Goal: Task Accomplishment & Management: Complete application form

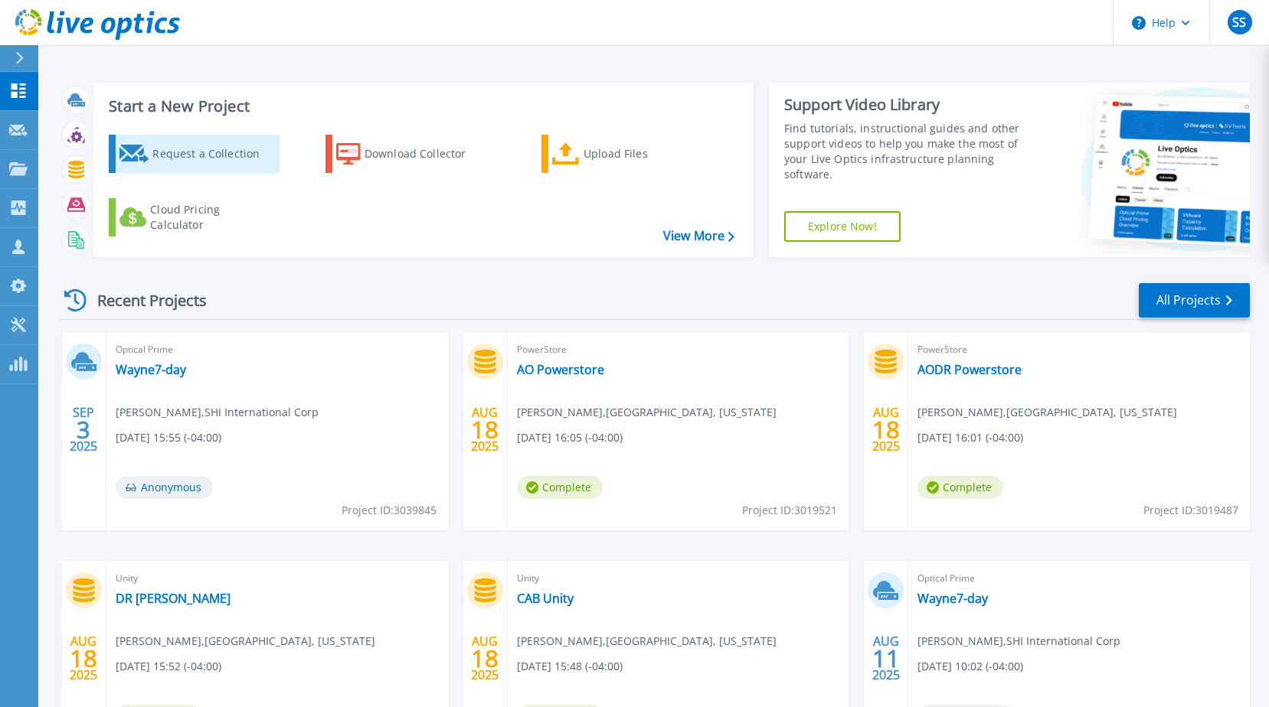
click at [215, 152] on div "Request a Collection" at bounding box center [213, 154] width 122 height 31
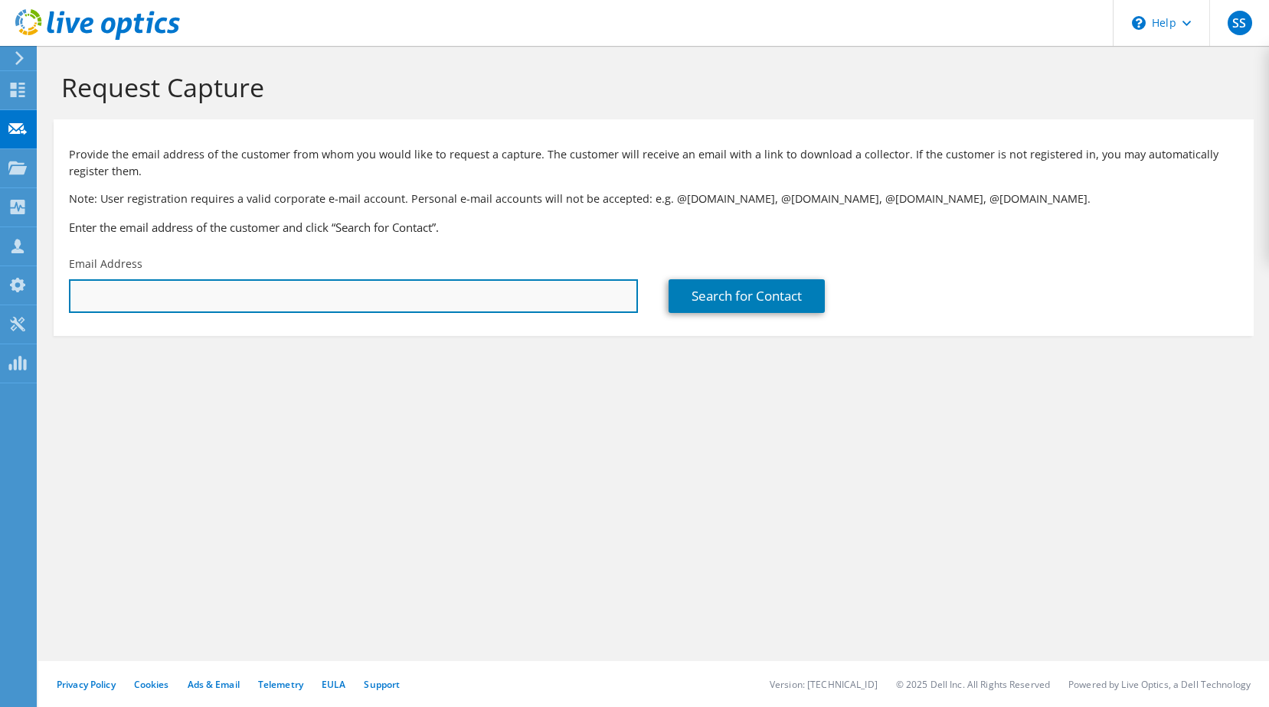
click at [325, 286] on input "text" at bounding box center [353, 296] width 569 height 34
type input "[EMAIL_ADDRESS][DOMAIN_NAME]"
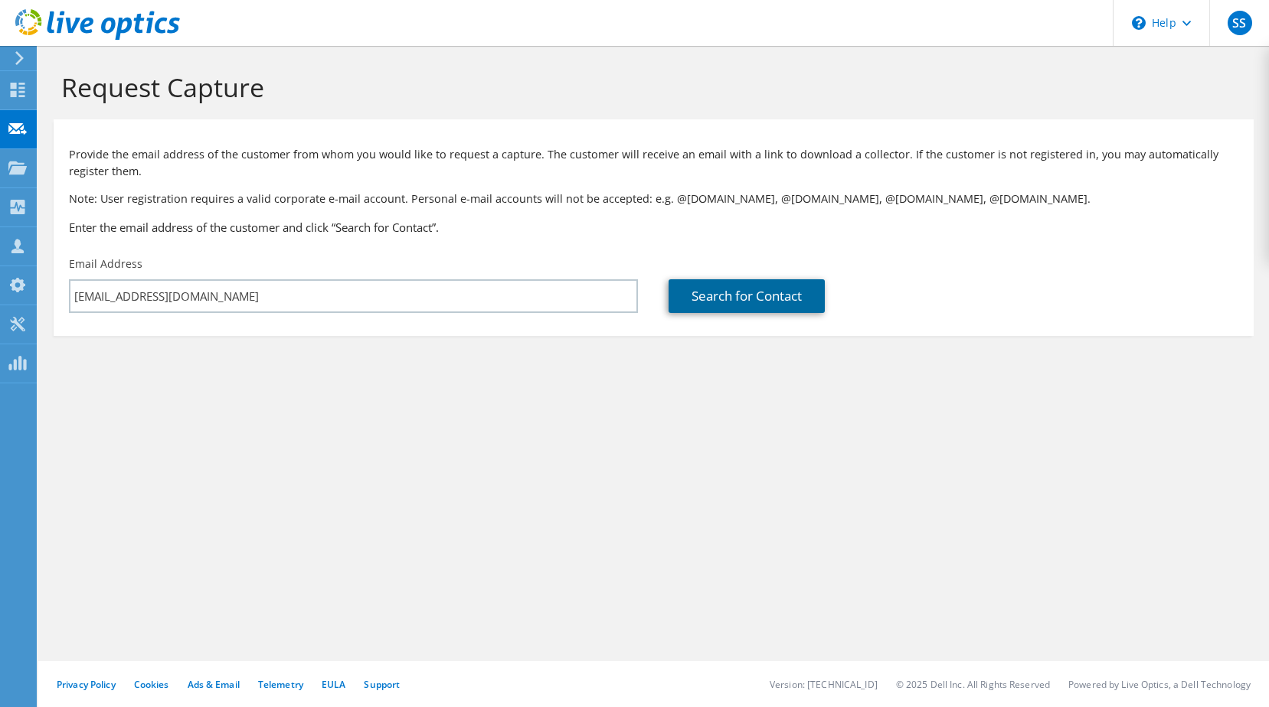
click at [750, 302] on link "Search for Contact" at bounding box center [746, 296] width 156 height 34
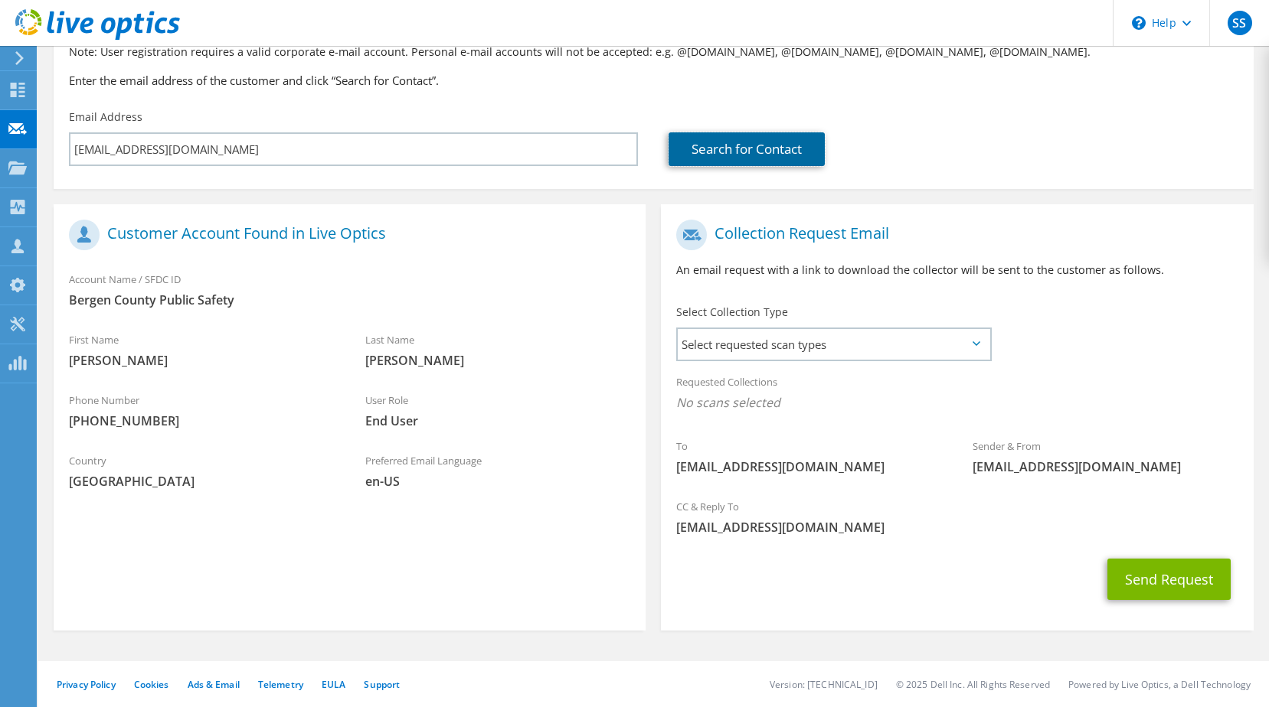
scroll to position [70, 0]
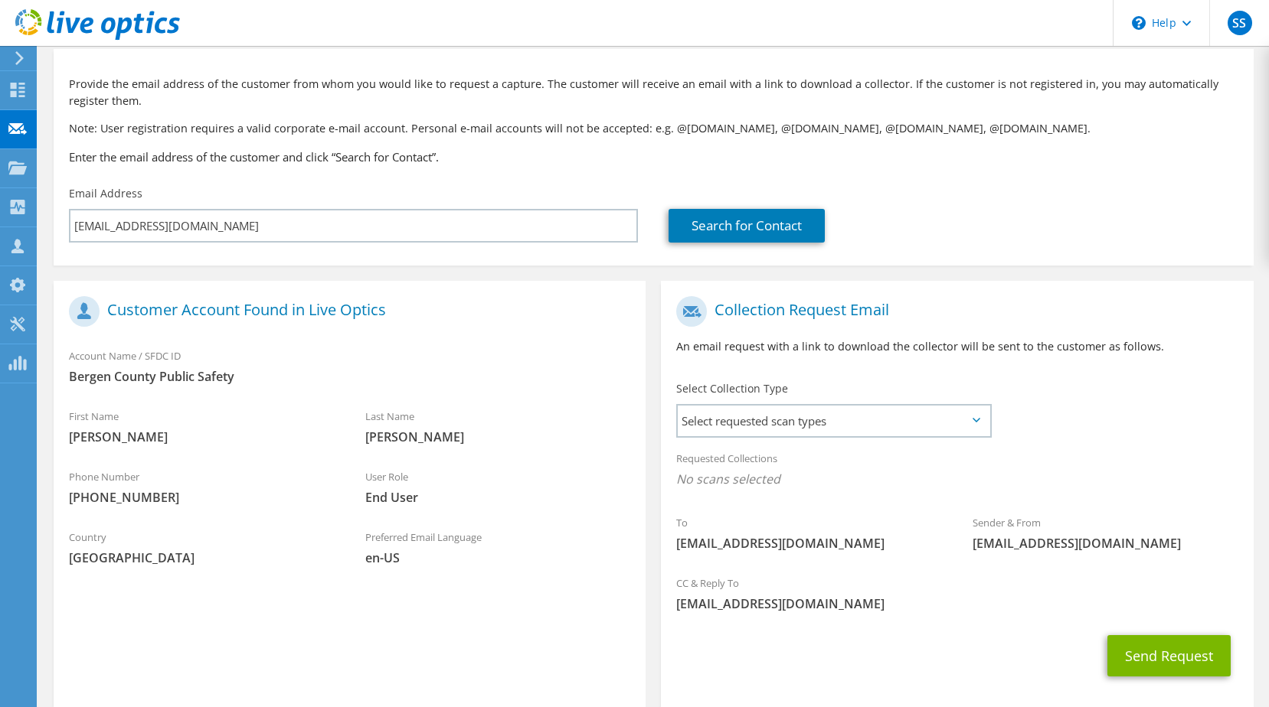
click at [721, 479] on span "No scans selected" at bounding box center [956, 479] width 561 height 17
click at [782, 303] on h1 "Collection Request Email" at bounding box center [953, 311] width 554 height 31
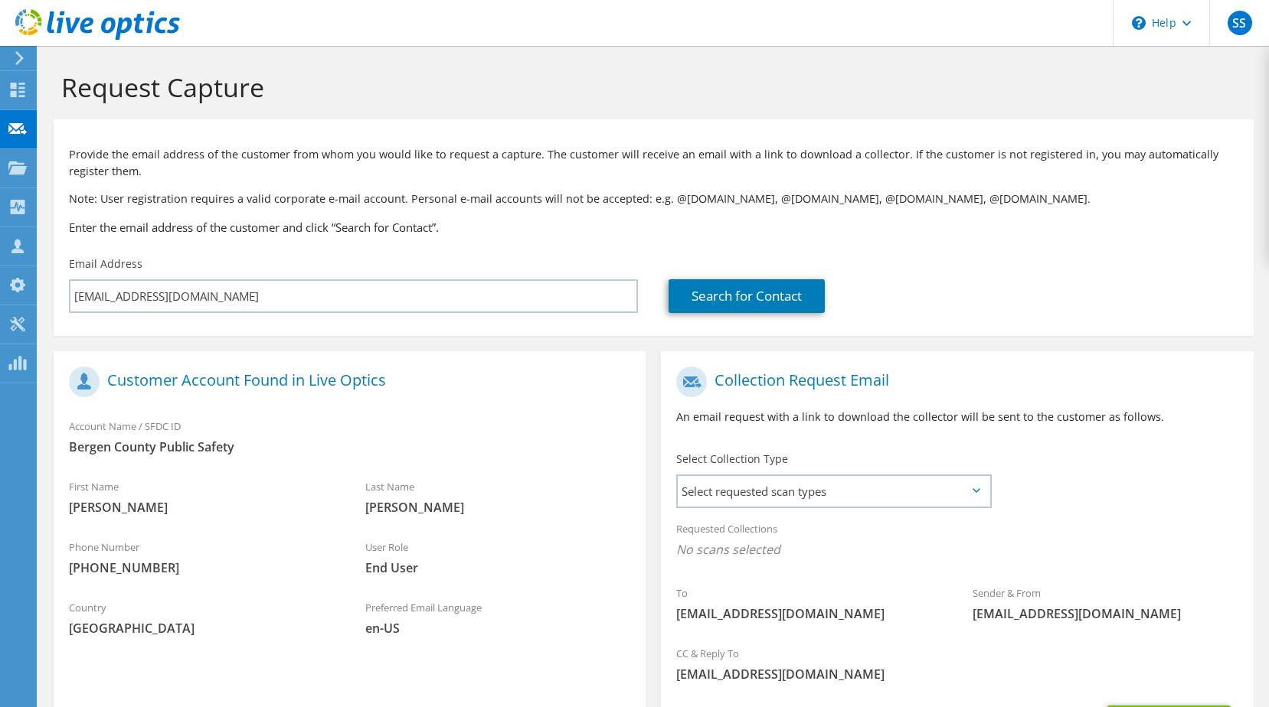
click at [713, 544] on span "No scans selected" at bounding box center [956, 549] width 561 height 17
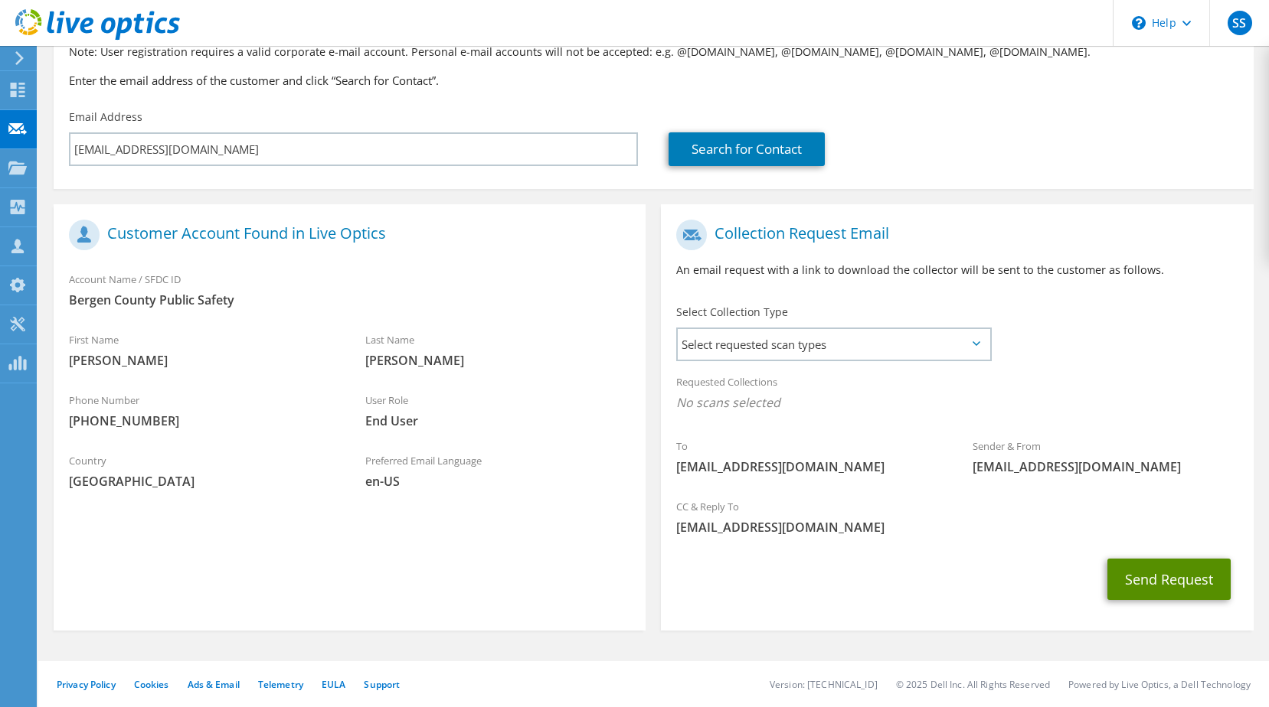
drag, startPoint x: 1148, startPoint y: 586, endPoint x: 951, endPoint y: 407, distance: 266.1
click at [939, 413] on section "Collection Request Email An email request with a link to download the collector…" at bounding box center [957, 417] width 592 height 426
click at [979, 348] on span "Select requested scan types" at bounding box center [834, 344] width 312 height 31
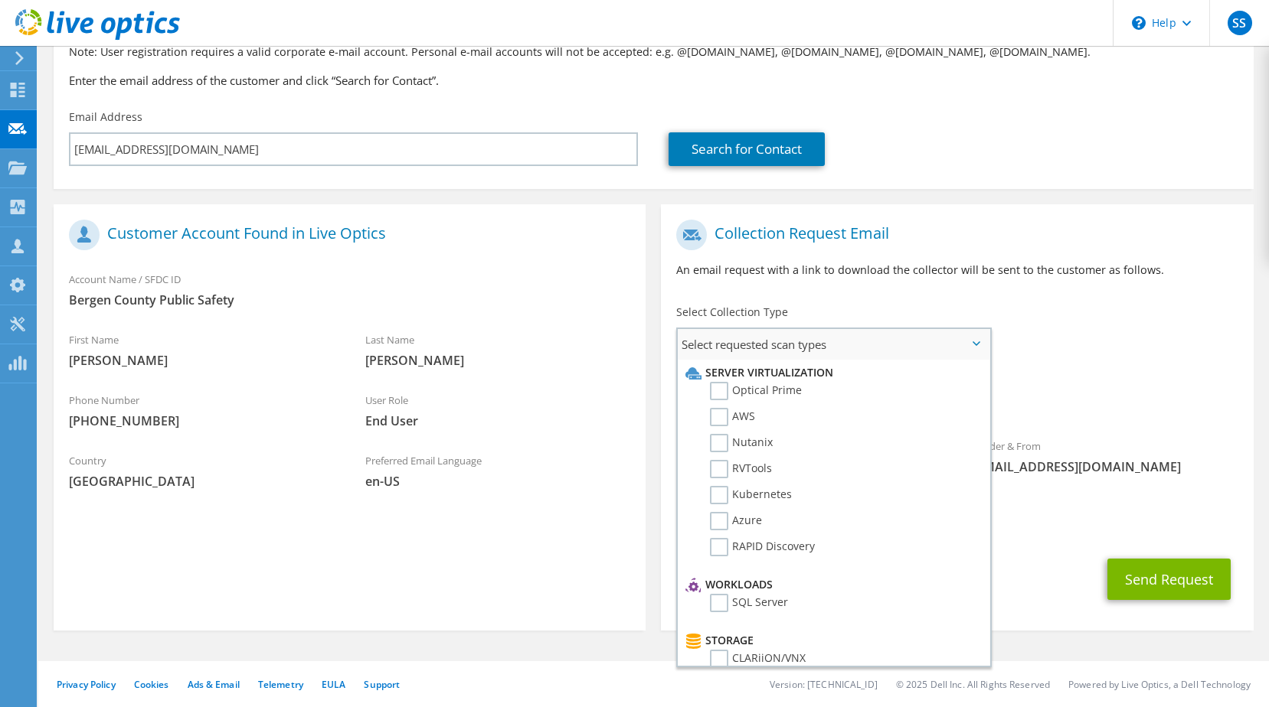
click at [848, 393] on li "Optical Prime" at bounding box center [831, 395] width 300 height 26
click at [765, 388] on label "Optical Prime" at bounding box center [756, 391] width 92 height 18
click at [0, 0] on input "Optical Prime" at bounding box center [0, 0] width 0 height 0
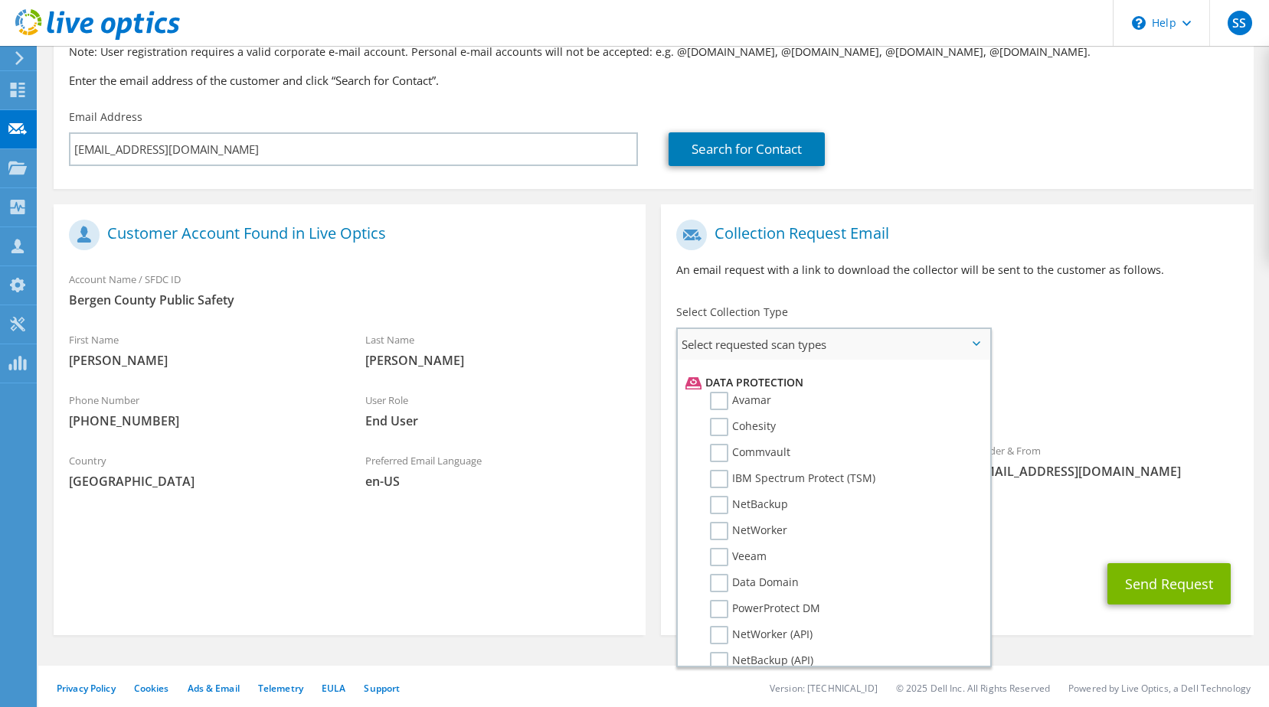
scroll to position [684, 0]
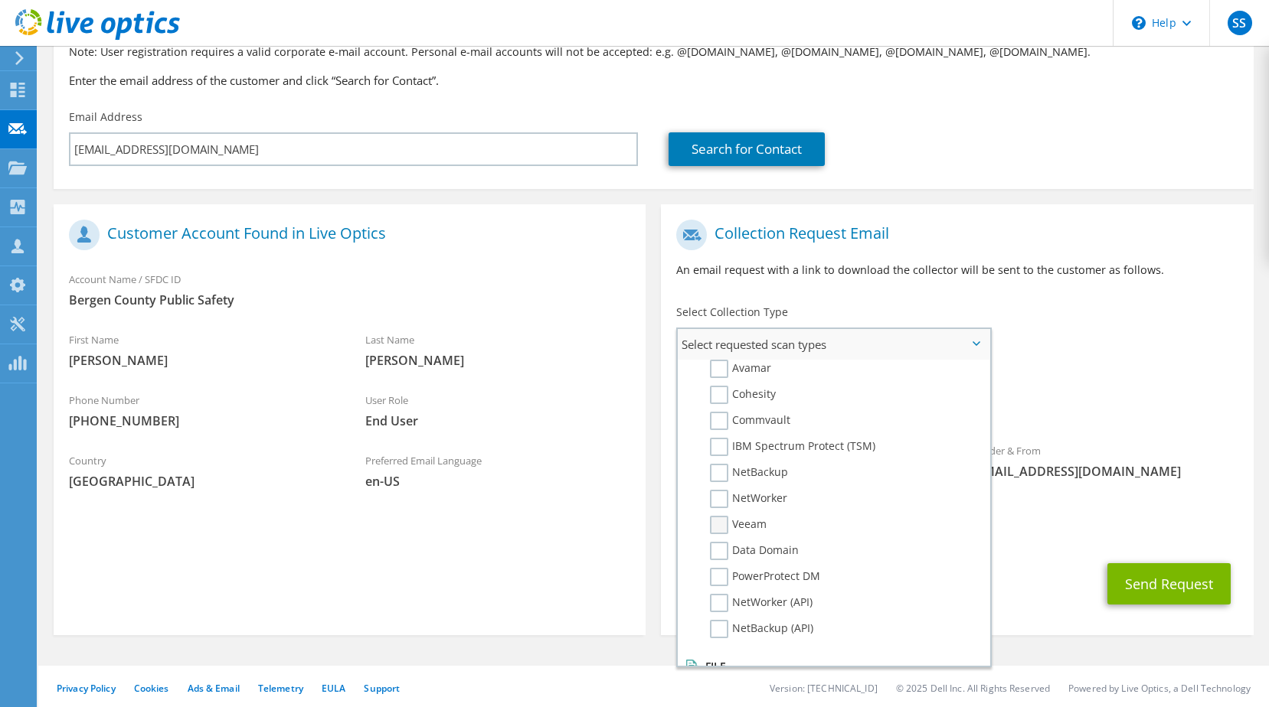
click at [761, 524] on label "Veeam" at bounding box center [738, 525] width 57 height 18
click at [0, 0] on input "Veeam" at bounding box center [0, 0] width 0 height 0
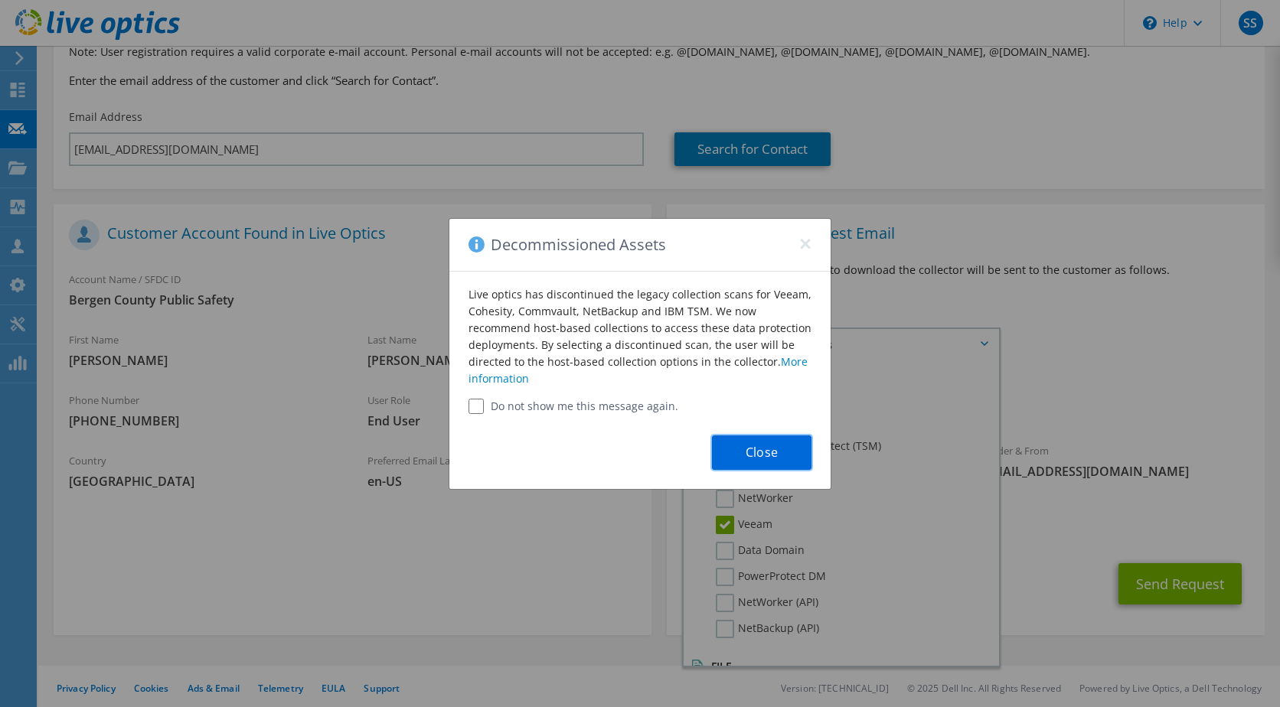
click at [768, 459] on button "Close" at bounding box center [762, 453] width 100 height 34
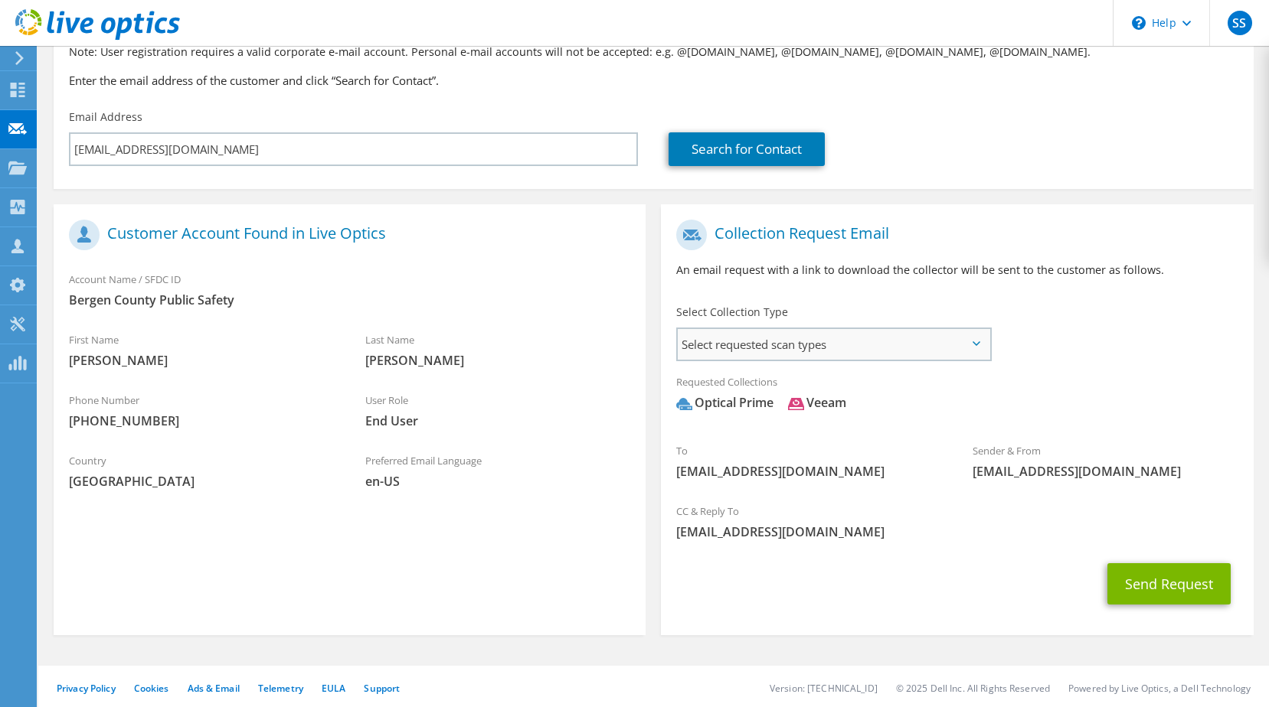
click at [978, 338] on span "Select requested scan types" at bounding box center [834, 344] width 312 height 31
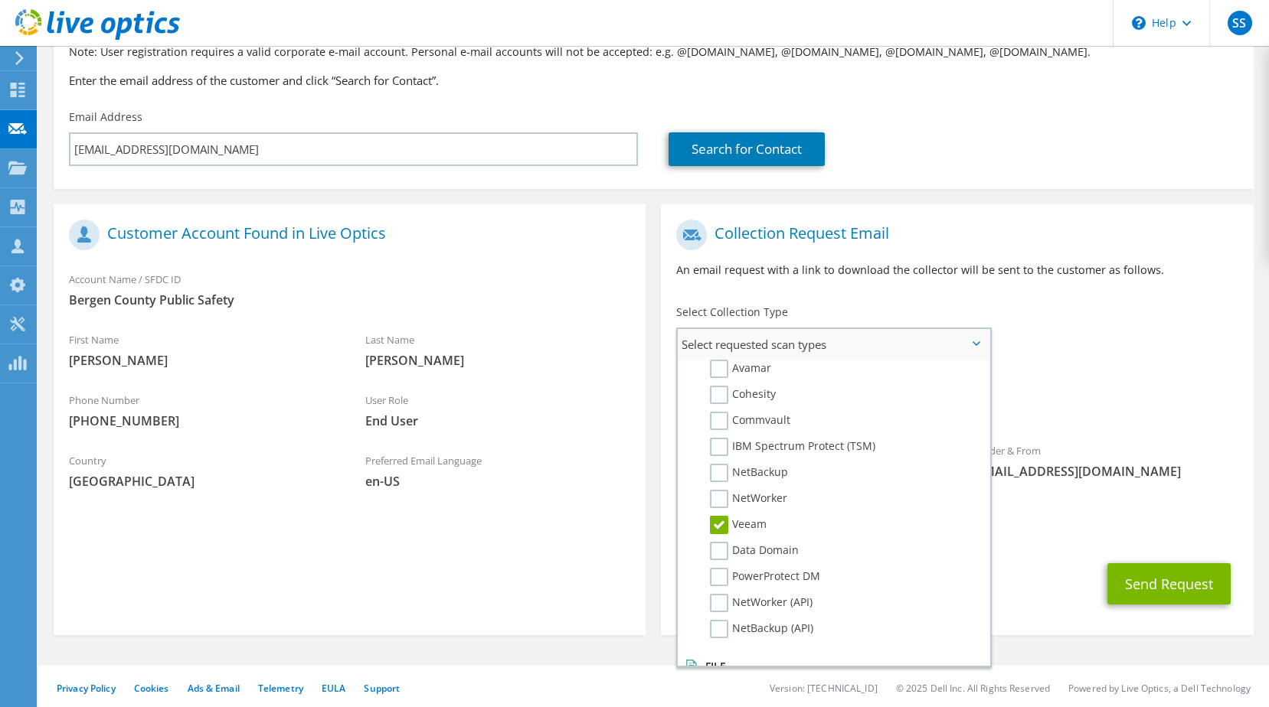
click at [715, 526] on label "Veeam" at bounding box center [738, 525] width 57 height 18
click at [0, 0] on input "Veeam" at bounding box center [0, 0] width 0 height 0
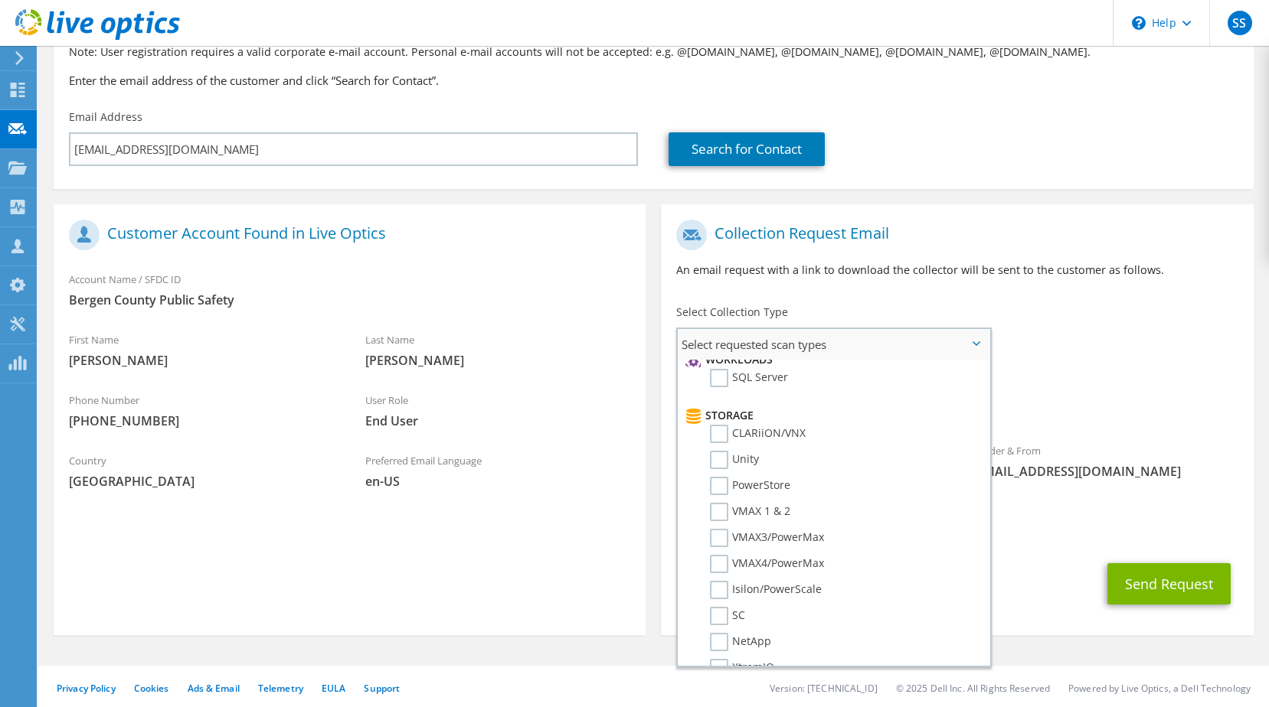
scroll to position [0, 0]
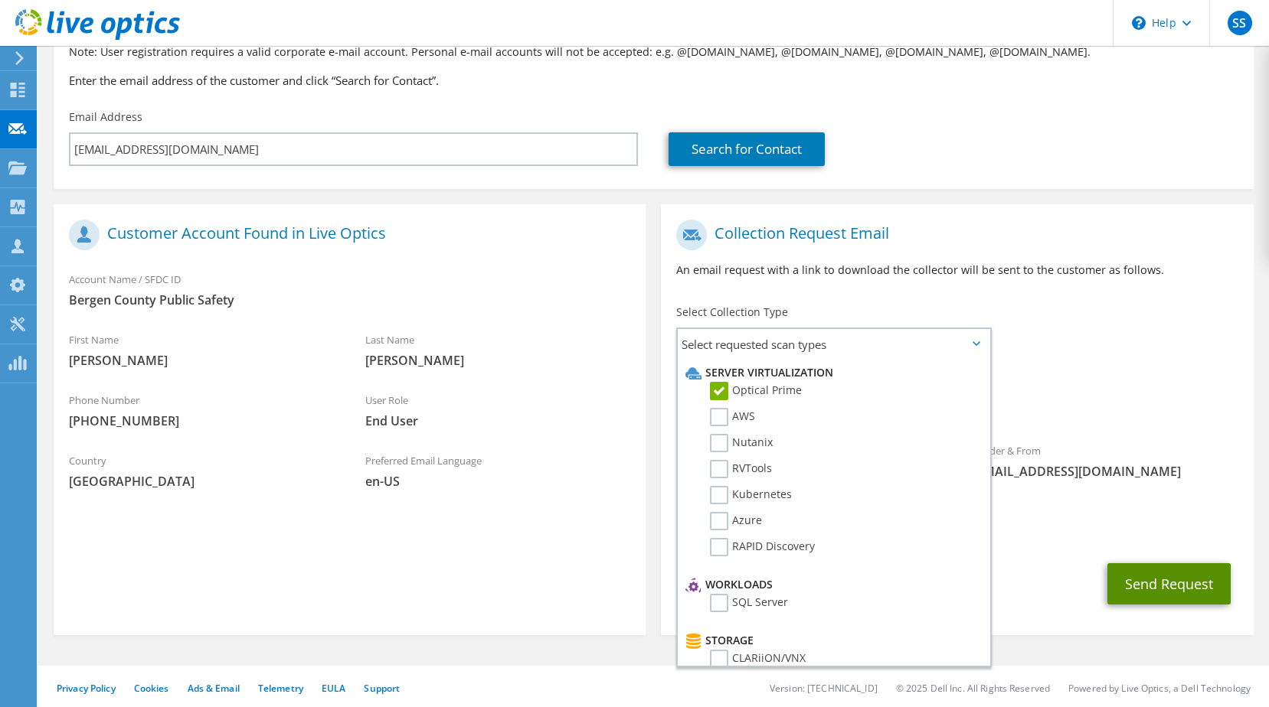
click at [1136, 593] on button "Send Request" at bounding box center [1168, 583] width 123 height 41
